Goal: Task Accomplishment & Management: Use online tool/utility

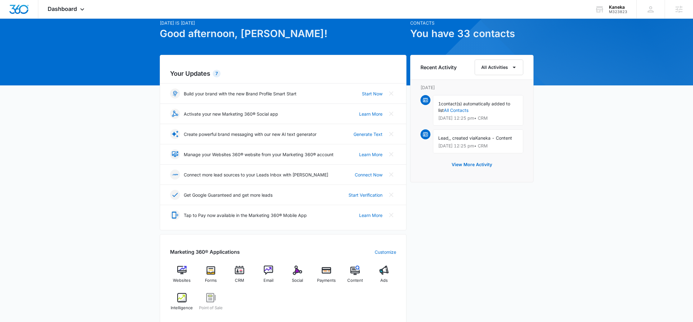
scroll to position [54, 0]
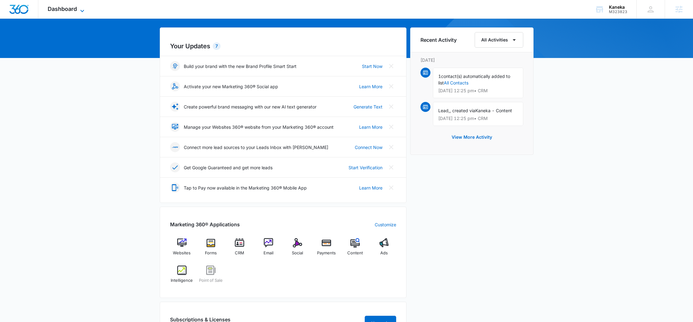
click at [75, 8] on span "Dashboard" at bounding box center [62, 9] width 29 height 7
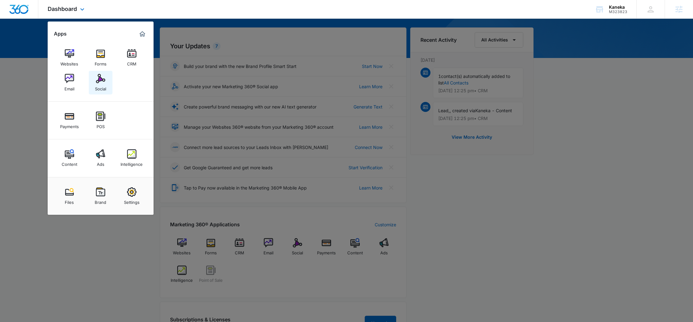
click at [104, 81] on img at bounding box center [100, 78] width 9 height 9
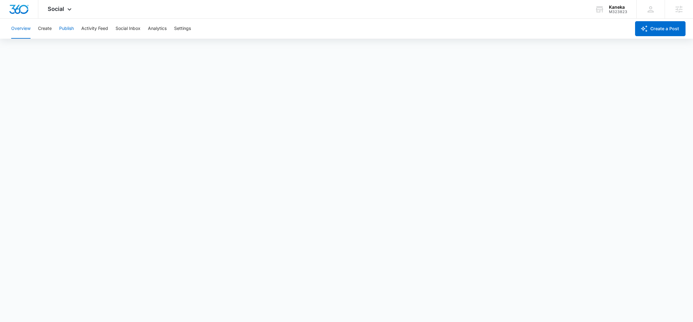
click at [69, 27] on button "Publish" at bounding box center [66, 29] width 15 height 20
click at [310, 224] on span "Correct your spelling" at bounding box center [315, 225] width 37 height 6
click at [49, 49] on button "Schedules" at bounding box center [47, 47] width 21 height 17
click at [40, 29] on button "Create" at bounding box center [45, 29] width 14 height 20
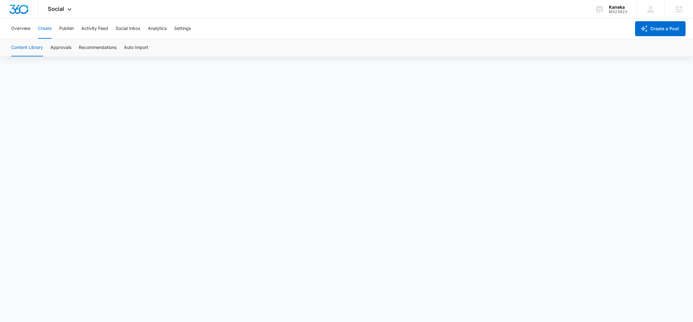
click at [57, 30] on div "Overview Create Publish Activity Feed Social Inbox Analytics Settings" at bounding box center [318, 29] width 623 height 20
click at [61, 30] on button "Publish" at bounding box center [66, 29] width 15 height 20
click at [43, 30] on button "Create" at bounding box center [45, 29] width 14 height 20
click at [60, 48] on button "Approvals" at bounding box center [60, 47] width 21 height 17
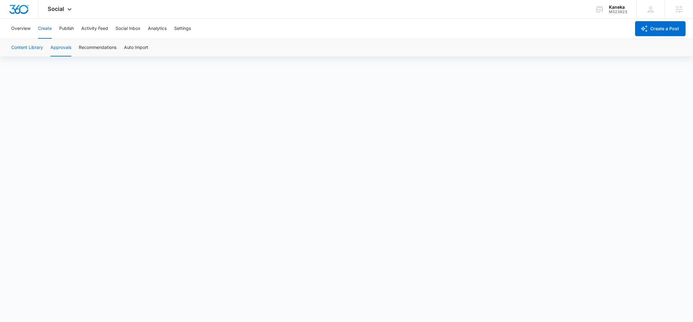
click at [32, 41] on button "Content Library" at bounding box center [27, 47] width 32 height 17
click at [72, 32] on button "Publish" at bounding box center [66, 29] width 15 height 20
